Goal: Task Accomplishment & Management: Use online tool/utility

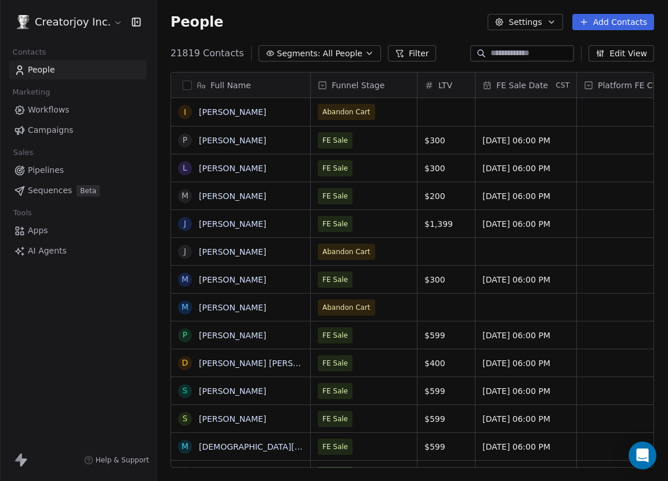
scroll to position [414, 503]
click at [35, 237] on link "Apps" at bounding box center [77, 230] width 137 height 19
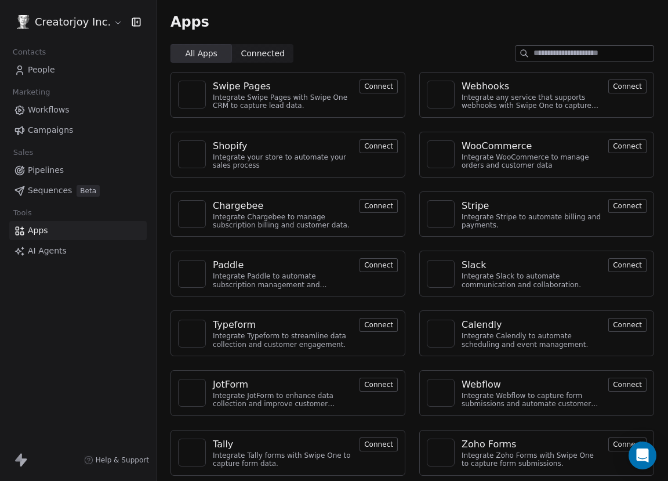
click at [41, 248] on span "AI Agents" at bounding box center [47, 251] width 39 height 12
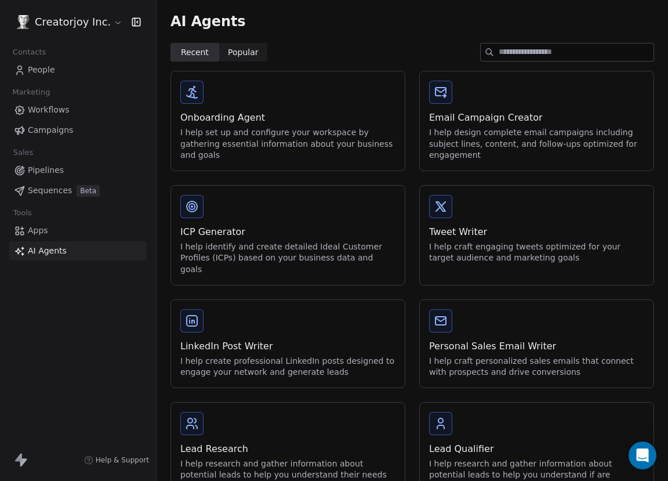
click at [59, 190] on span "Sequences" at bounding box center [50, 190] width 44 height 12
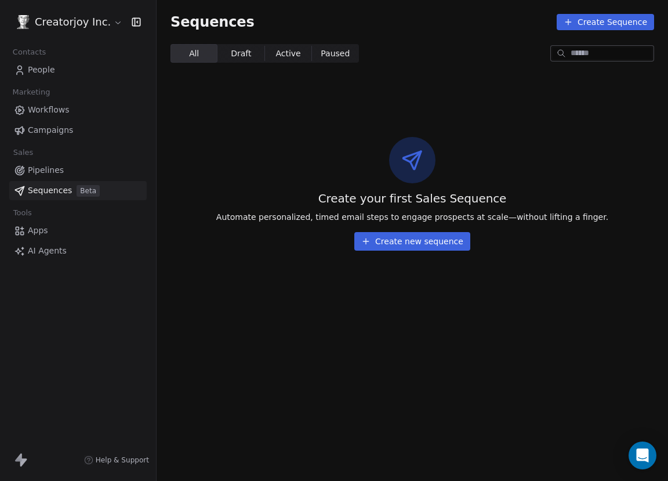
click at [57, 178] on link "Pipelines" at bounding box center [77, 170] width 137 height 19
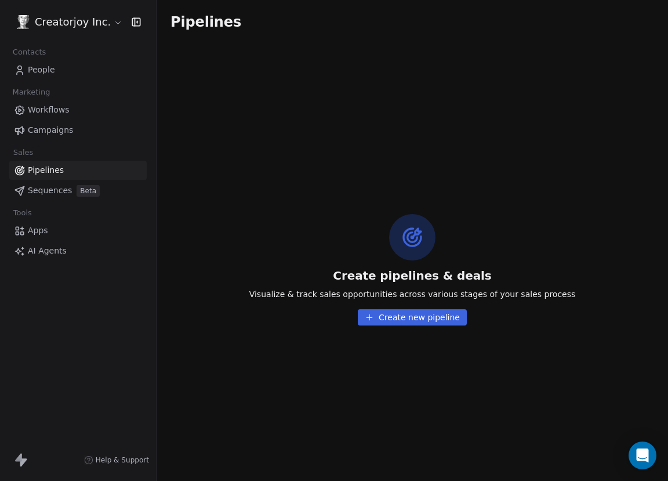
click at [89, 124] on link "Campaigns" at bounding box center [77, 130] width 137 height 19
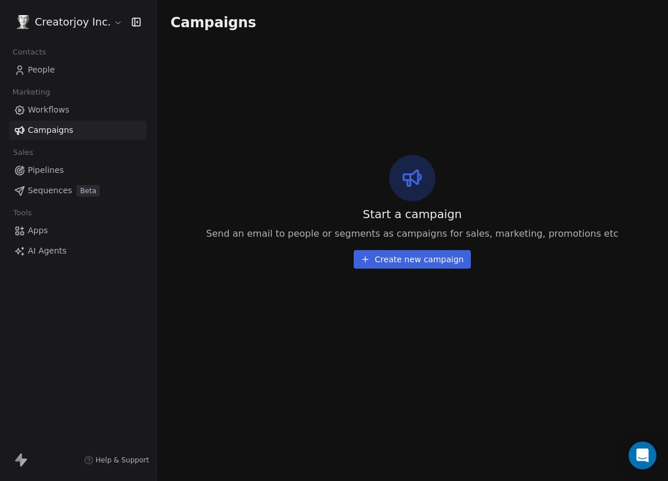
click at [93, 113] on link "Workflows" at bounding box center [77, 109] width 137 height 19
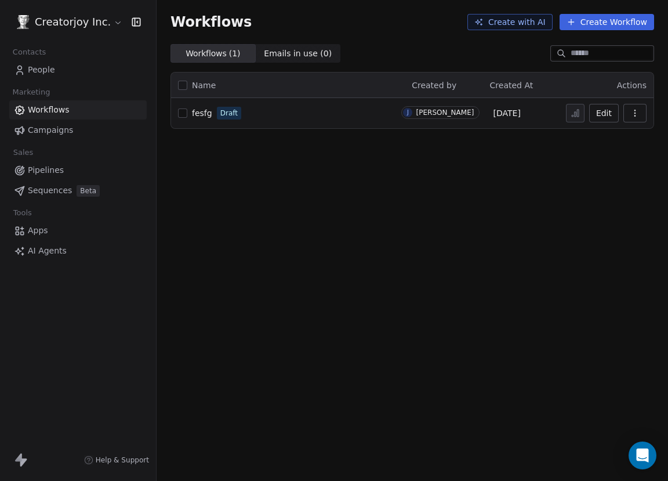
click at [86, 131] on link "Campaigns" at bounding box center [77, 130] width 137 height 19
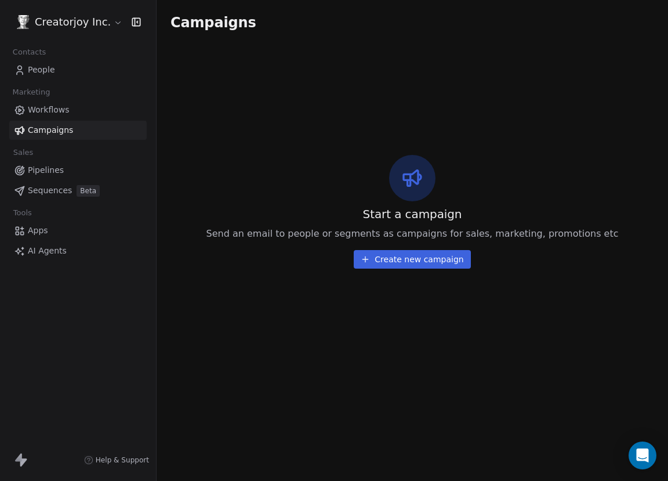
click at [409, 261] on button "Create new campaign" at bounding box center [412, 259] width 117 height 19
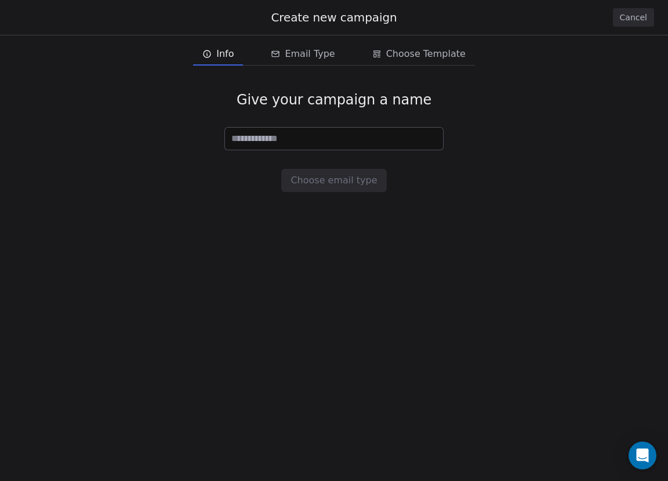
drag, startPoint x: 640, startPoint y: 24, endPoint x: 591, endPoint y: 27, distance: 48.8
click at [640, 24] on button "Cancel" at bounding box center [633, 17] width 41 height 19
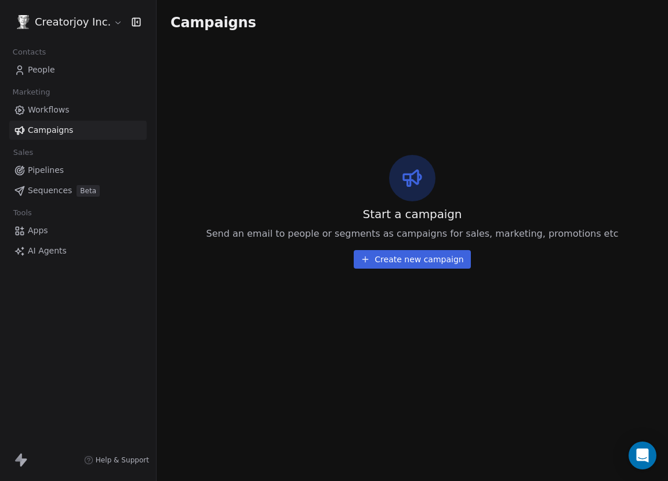
click at [56, 104] on span "Workflows" at bounding box center [49, 110] width 42 height 12
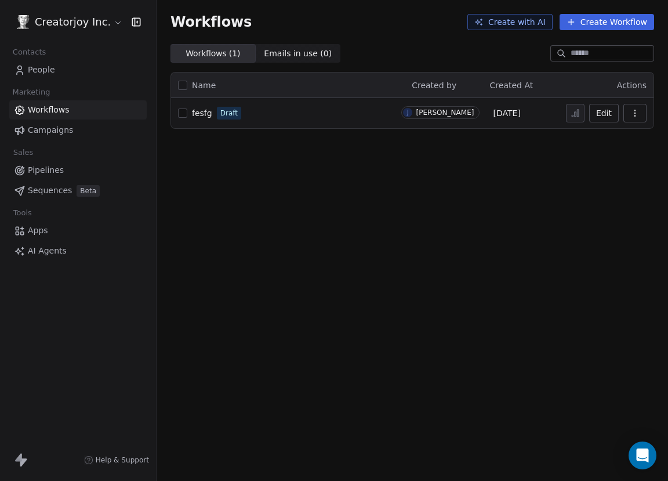
click at [582, 24] on button "Create Workflow" at bounding box center [607, 22] width 95 height 16
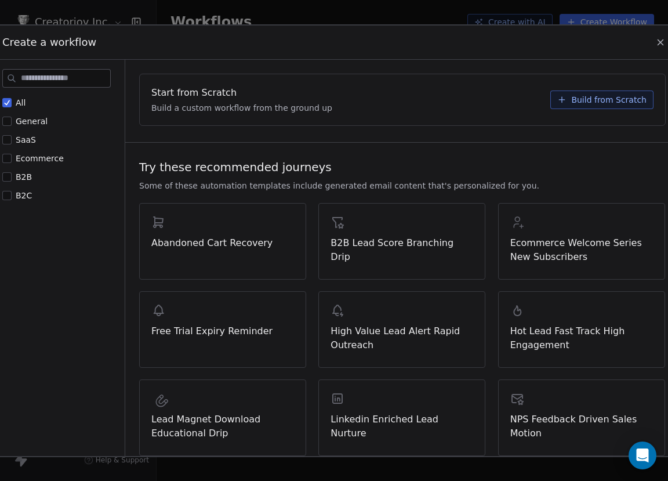
click at [653, 42] on div "Create a workflow" at bounding box center [333, 42] width 691 height 34
click at [612, 106] on button "Build from Scratch" at bounding box center [601, 99] width 103 height 19
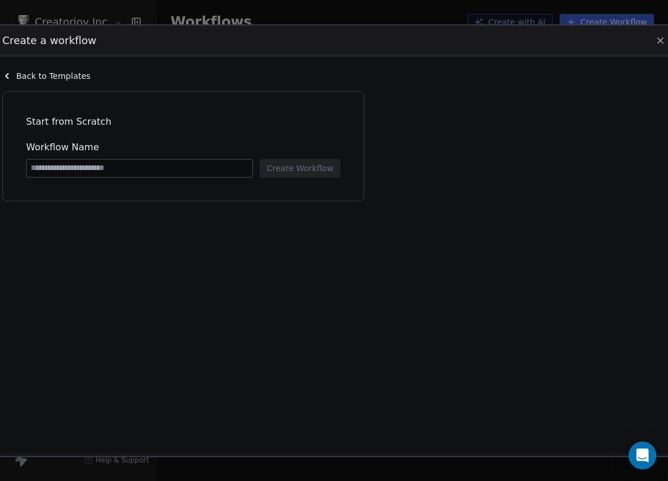
click at [653, 38] on div "Create a workflow" at bounding box center [333, 40] width 691 height 30
click at [655, 38] on icon at bounding box center [660, 40] width 10 height 10
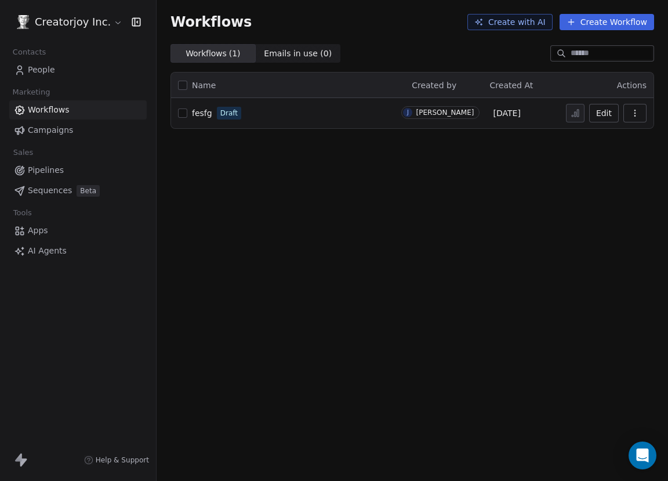
click at [204, 107] on link "fesfg" at bounding box center [202, 113] width 20 height 12
